Goal: Task Accomplishment & Management: Manage account settings

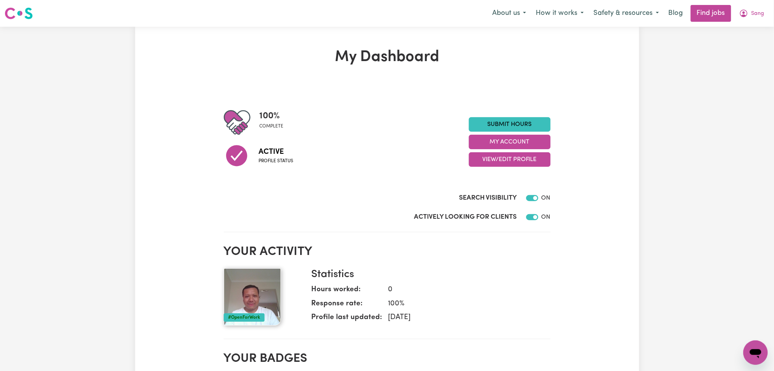
scroll to position [51, 0]
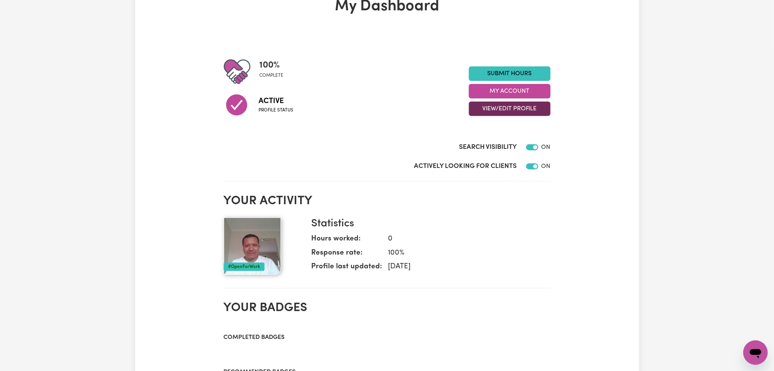
click at [507, 103] on button "View/Edit Profile" at bounding box center [510, 109] width 82 height 15
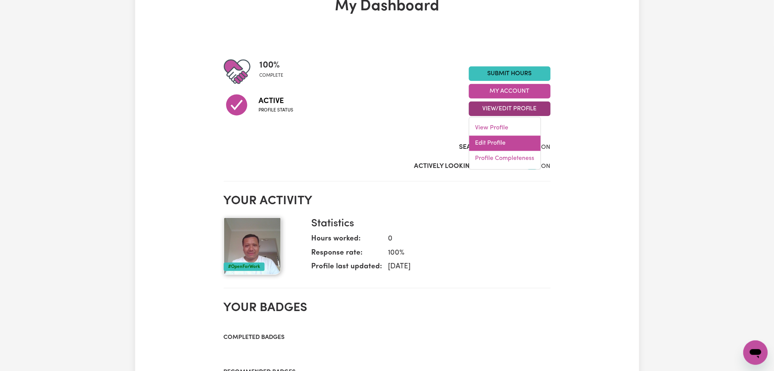
click at [500, 138] on link "Edit Profile" at bounding box center [504, 143] width 71 height 15
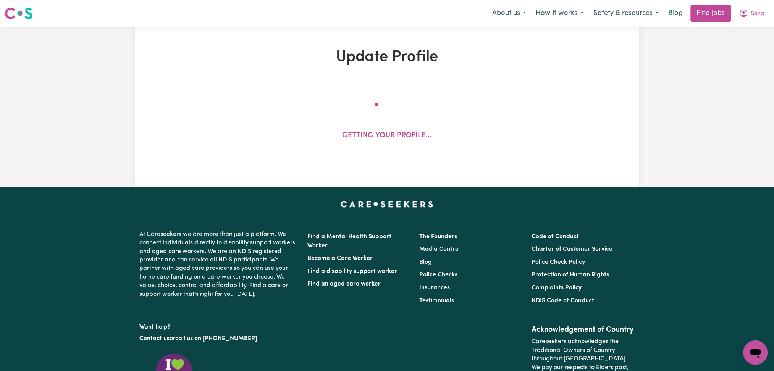
select select "[DEMOGRAPHIC_DATA]"
select select "[DEMOGRAPHIC_DATA] Citizen"
select select "Studying a healthcare related degree or qualification"
select select "65"
select select "80"
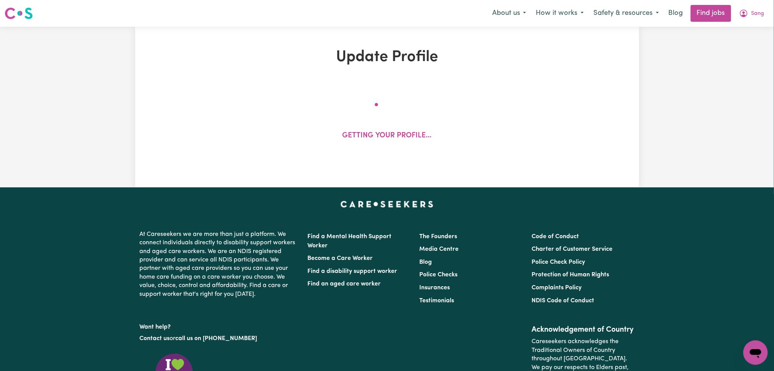
select select "110"
select select "125"
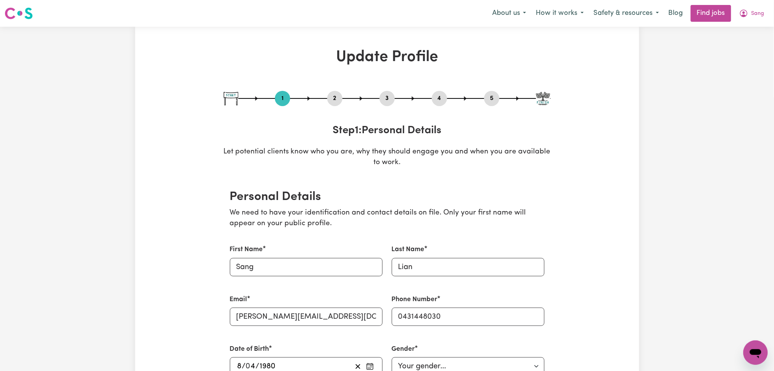
click at [336, 93] on div "2" at bounding box center [334, 98] width 15 height 15
click at [335, 96] on button "2" at bounding box center [334, 99] width 15 height 10
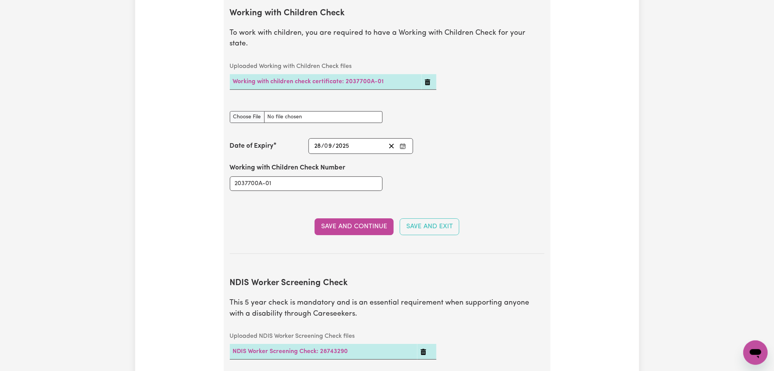
scroll to position [814, 0]
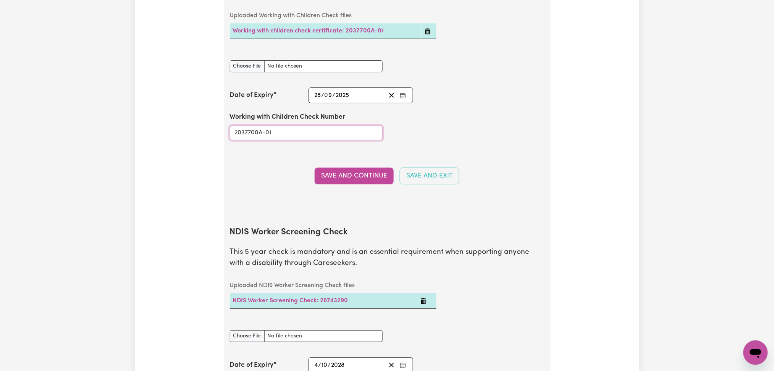
click at [291, 126] on input "2037700A-01" at bounding box center [306, 133] width 153 height 15
paste input "2"
type input "2037700A-02"
click at [398, 90] on button "Enter the Date of Expiry of your Working with Children Check" at bounding box center [402, 95] width 11 height 10
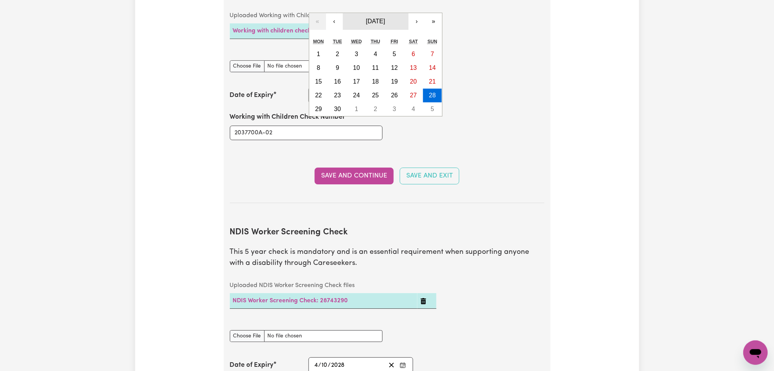
click at [379, 18] on button "[DATE]" at bounding box center [376, 21] width 66 height 17
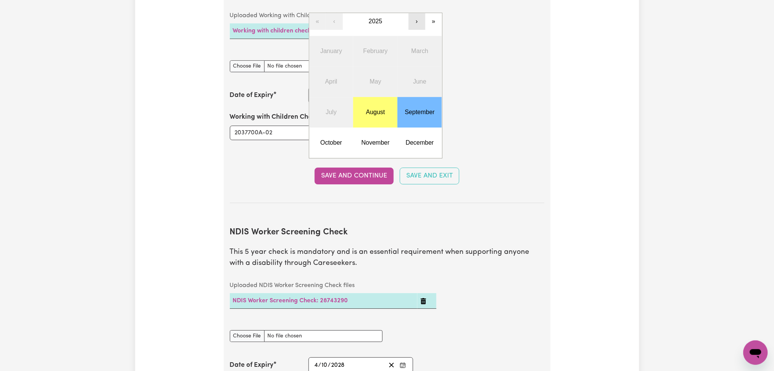
click at [411, 15] on button "›" at bounding box center [416, 21] width 17 height 17
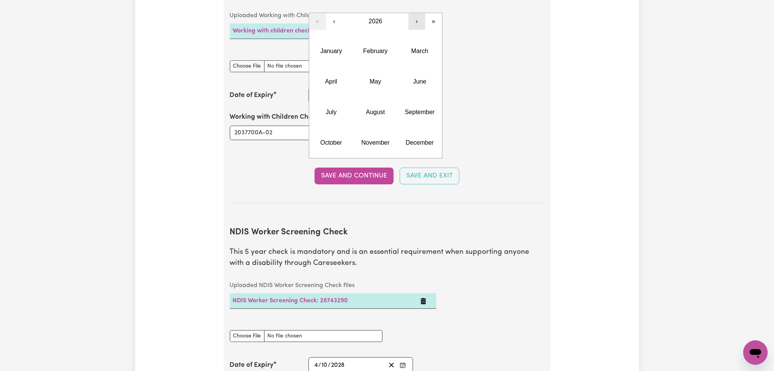
click at [411, 15] on button "›" at bounding box center [416, 21] width 17 height 17
click at [413, 109] on abbr "September" at bounding box center [420, 112] width 30 height 6
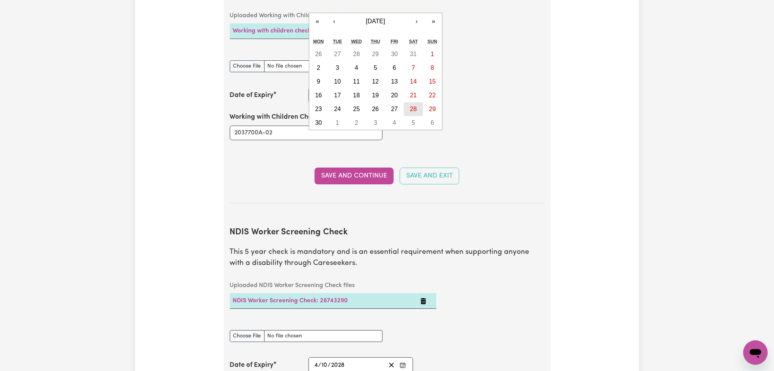
click at [412, 106] on abbr "28" at bounding box center [413, 109] width 7 height 6
type input "[DATE]"
type input "2030"
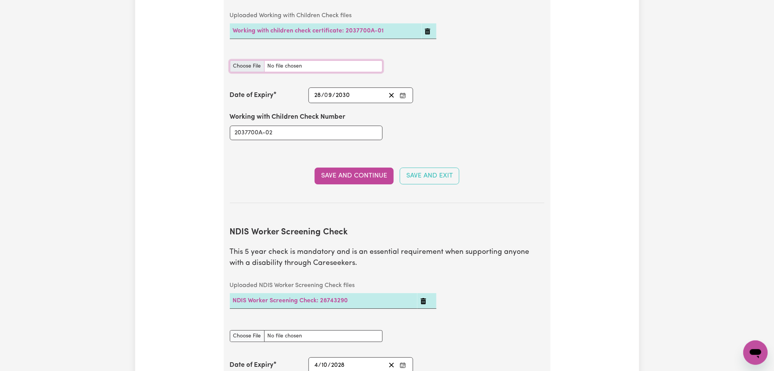
click at [236, 60] on input "Working with Children Check document" at bounding box center [306, 66] width 153 height 12
type input "C:\fakepath\[PERSON_NAME] WWCC 2037700A-02 - 28092030.jpg"
click at [351, 168] on button "Save and Continue" at bounding box center [354, 176] width 79 height 17
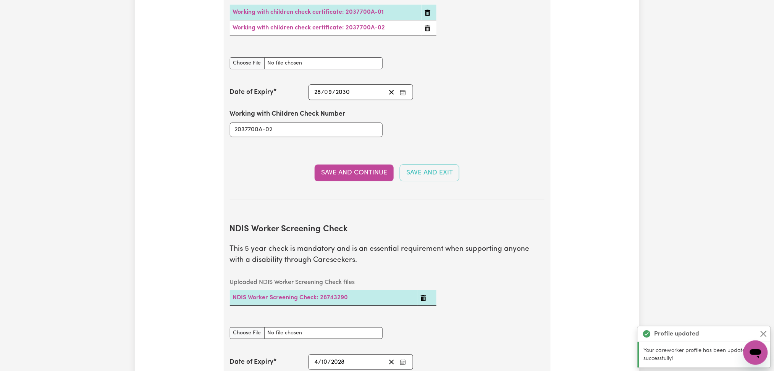
scroll to position [731, 0]
